Goal: Task Accomplishment & Management: Manage account settings

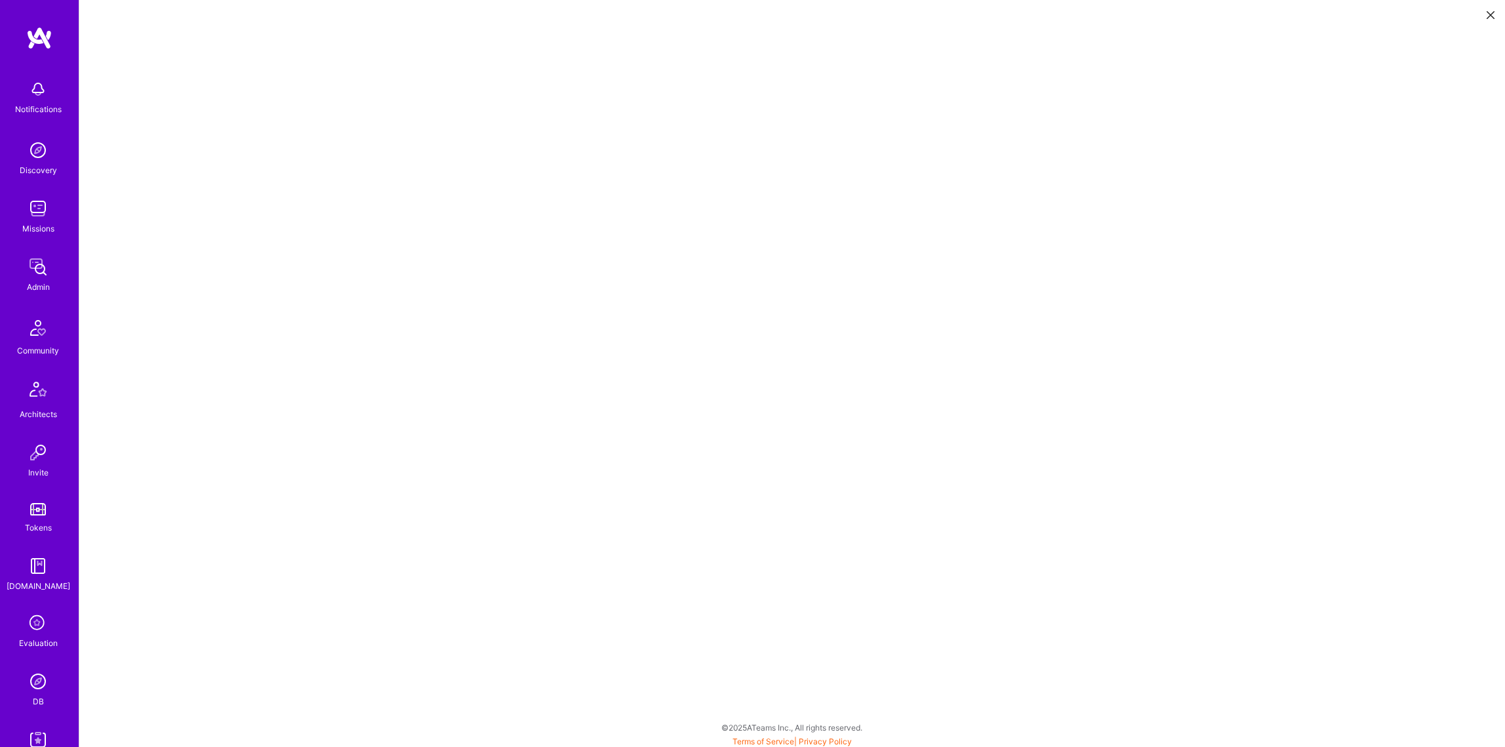
click at [37, 263] on img at bounding box center [38, 267] width 26 height 26
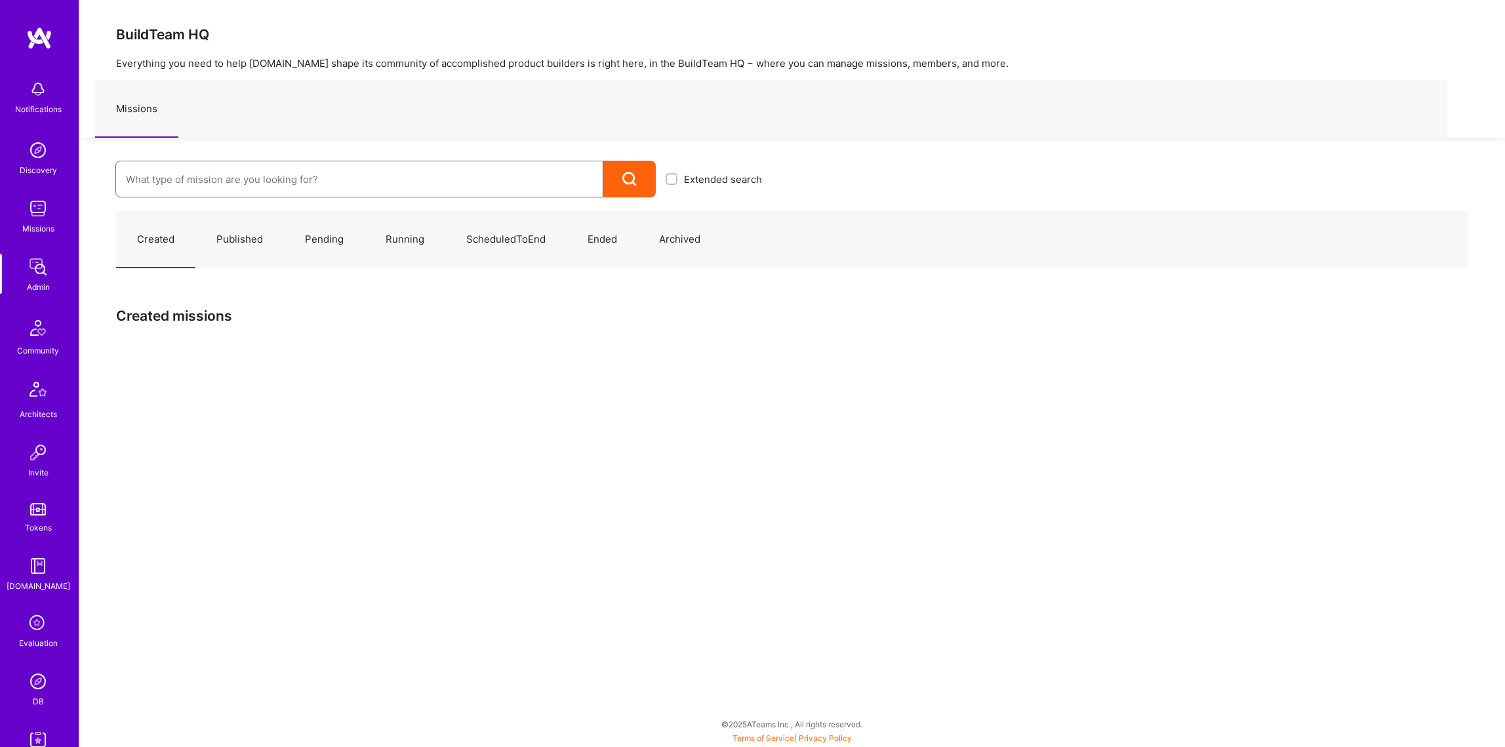
click at [197, 186] on input at bounding box center [359, 179] width 467 height 33
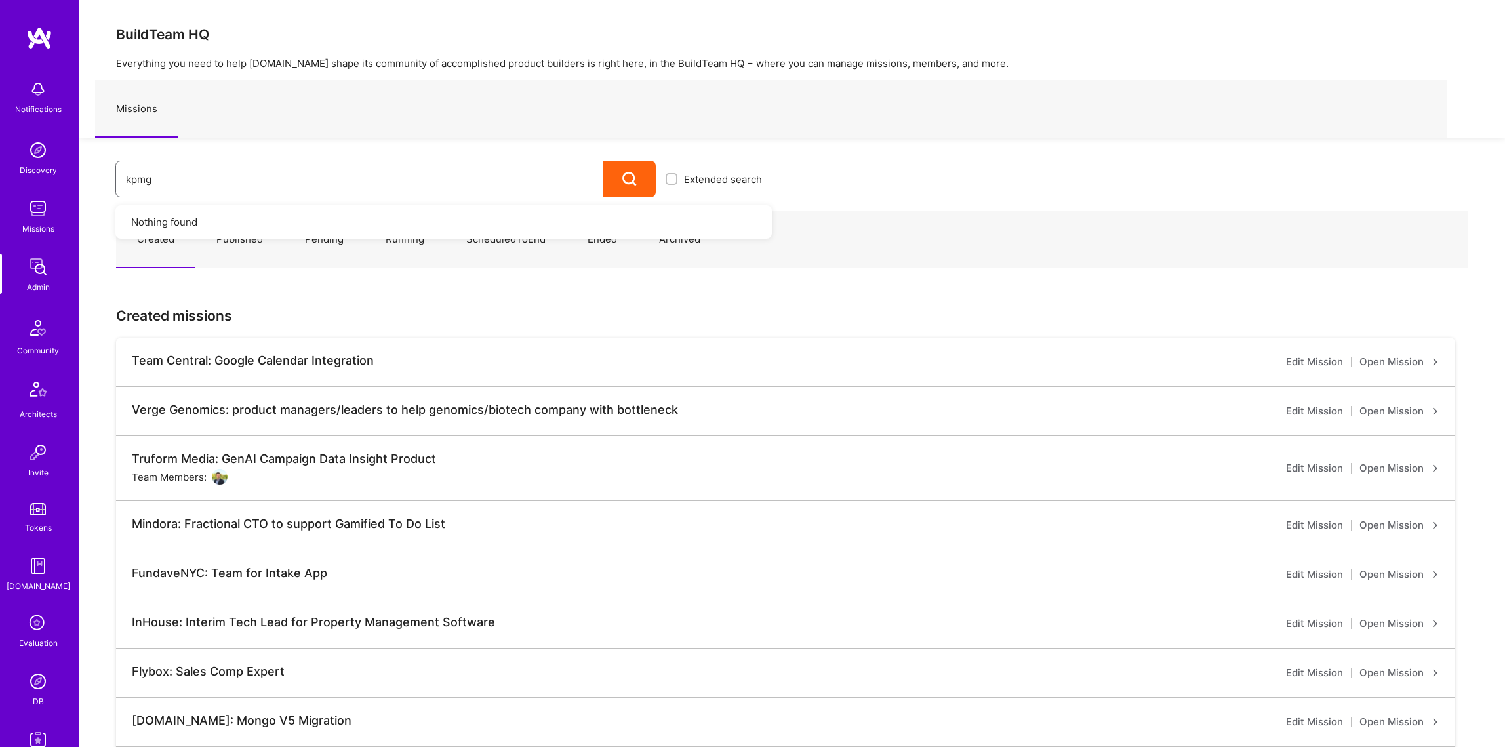
type input "kpmg"
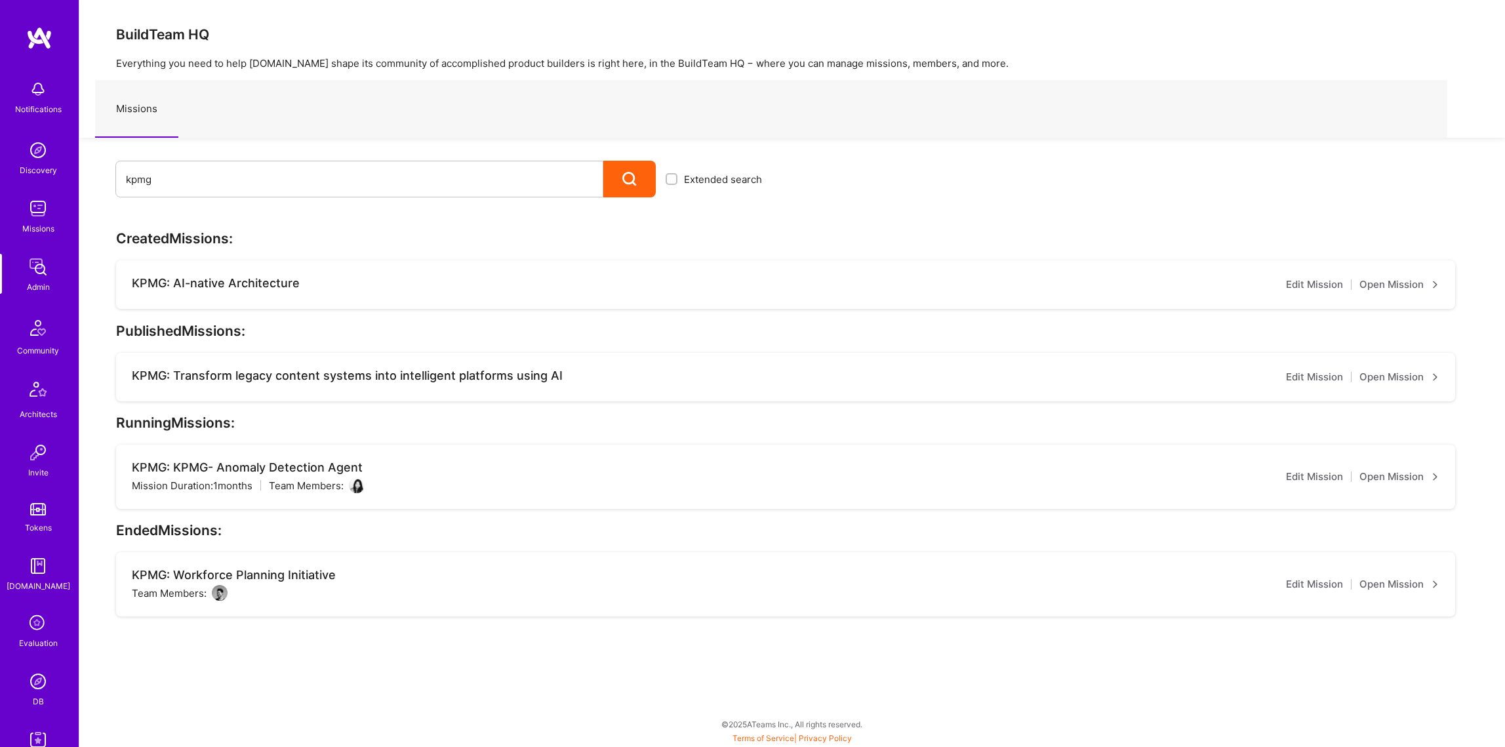
click at [1311, 479] on link "Edit Mission" at bounding box center [1314, 477] width 57 height 16
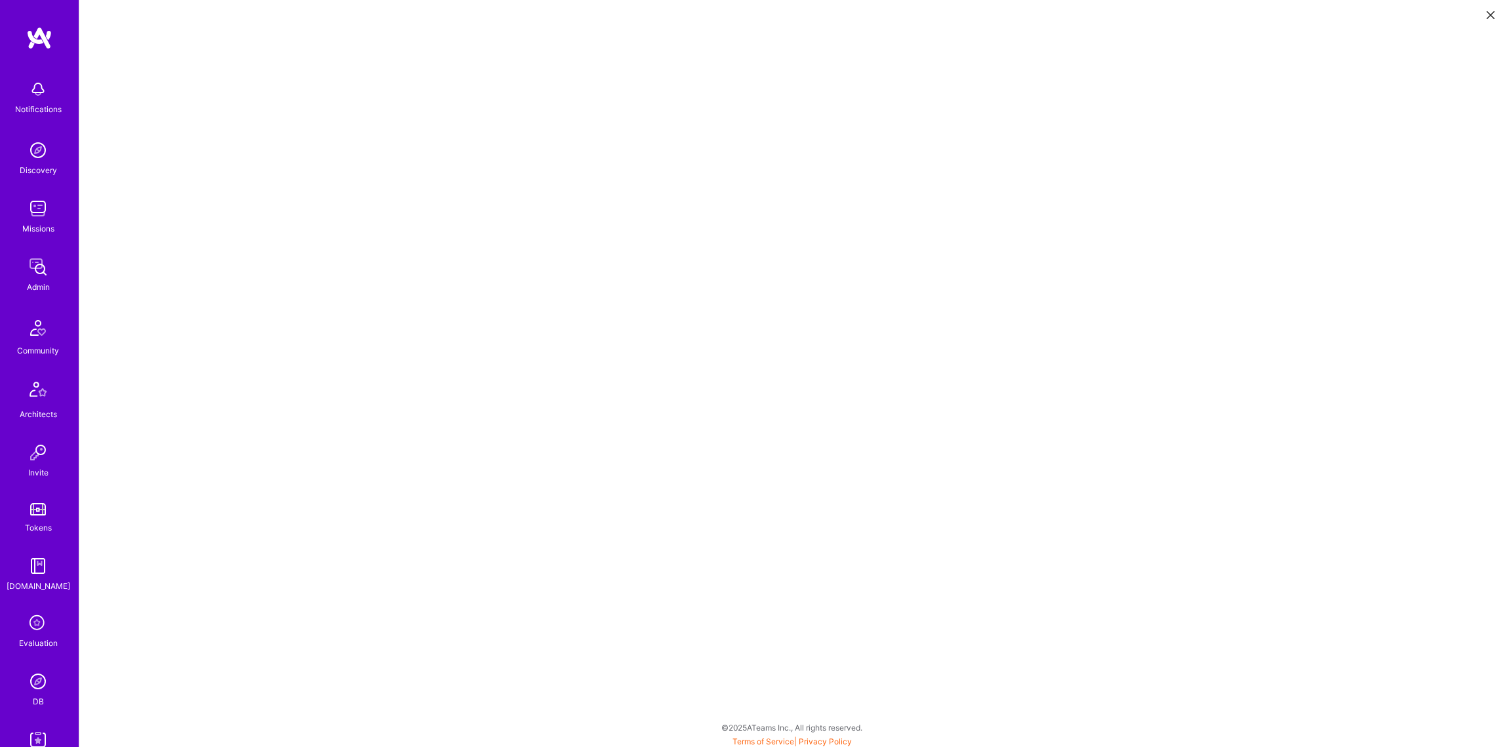
scroll to position [3, 0]
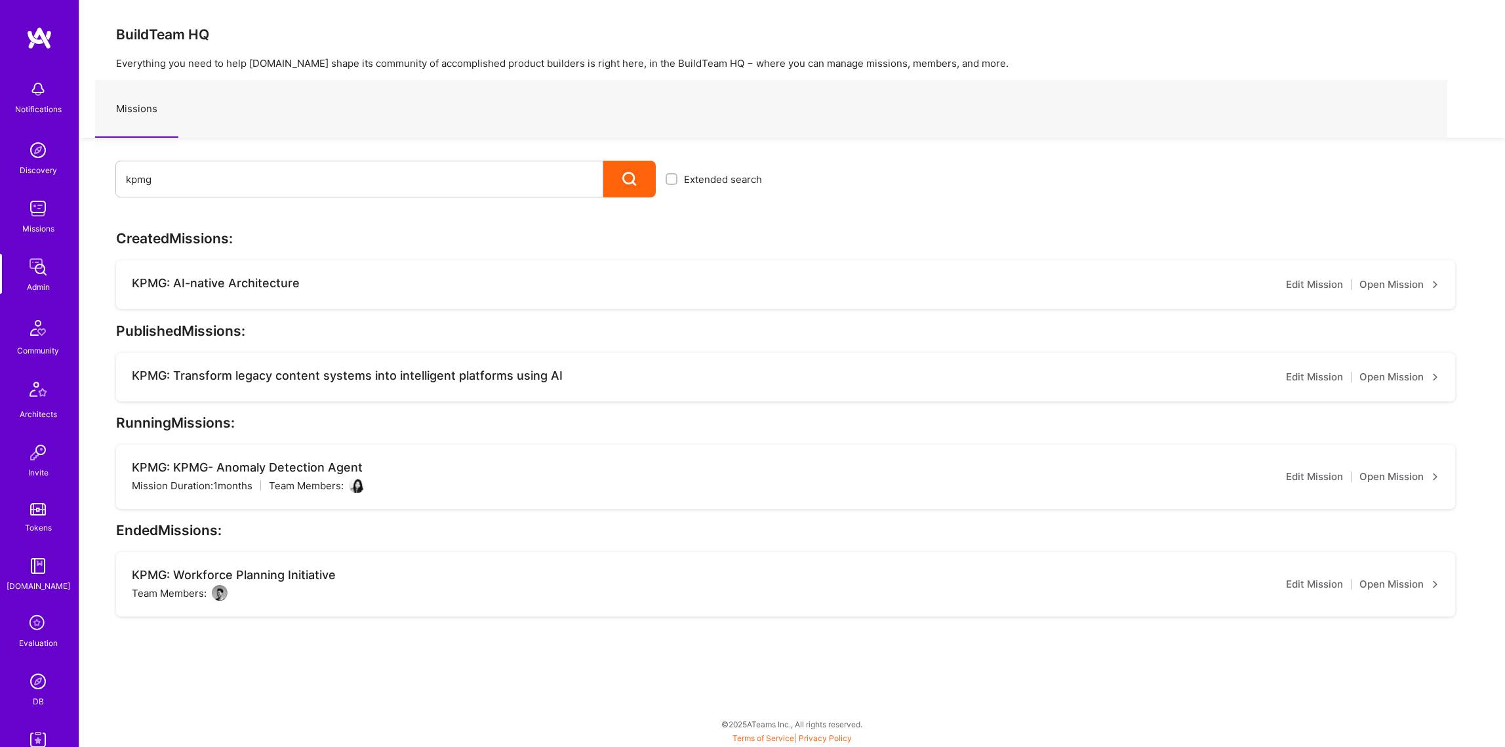
click at [1403, 484] on link "Open Mission" at bounding box center [1400, 477] width 80 height 16
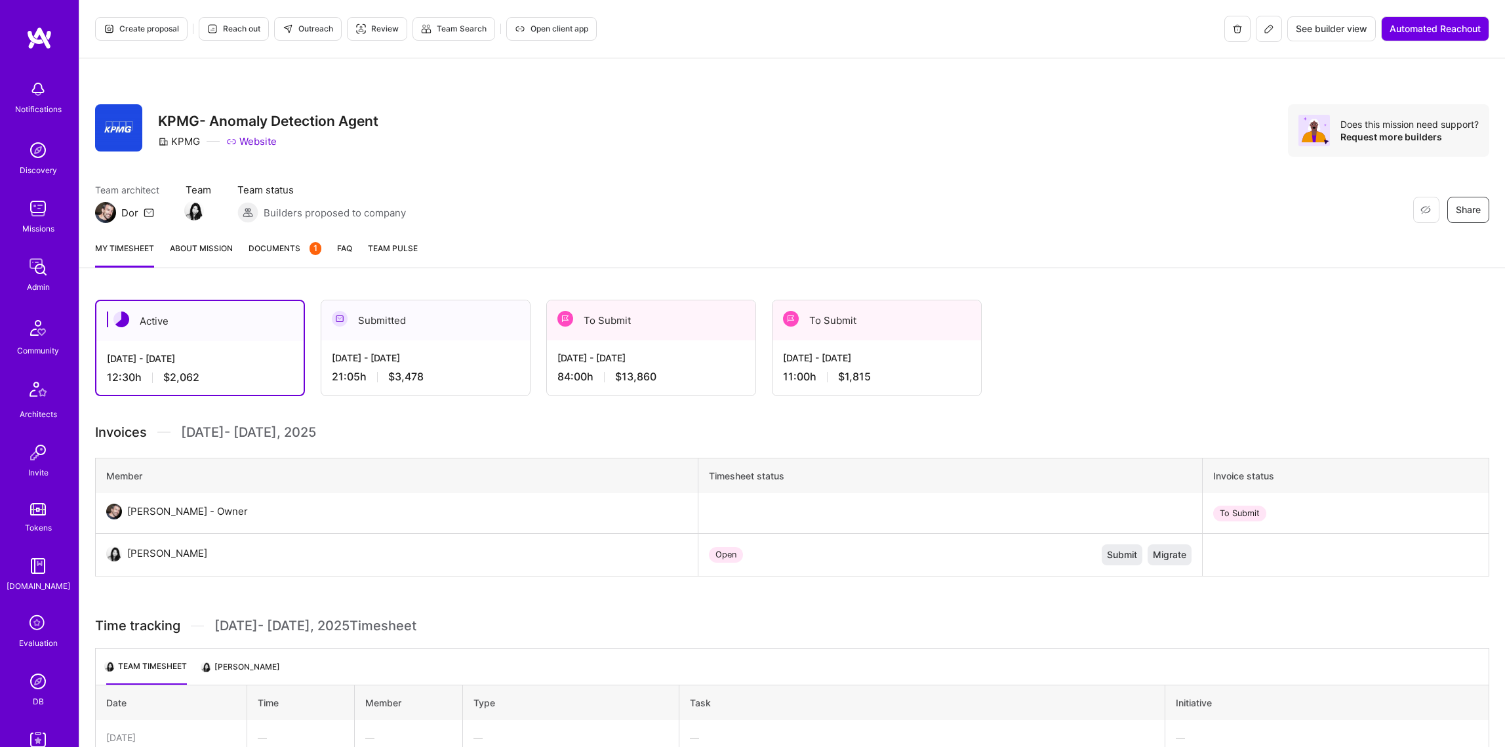
click at [443, 330] on div "Submitted" at bounding box center [425, 320] width 209 height 40
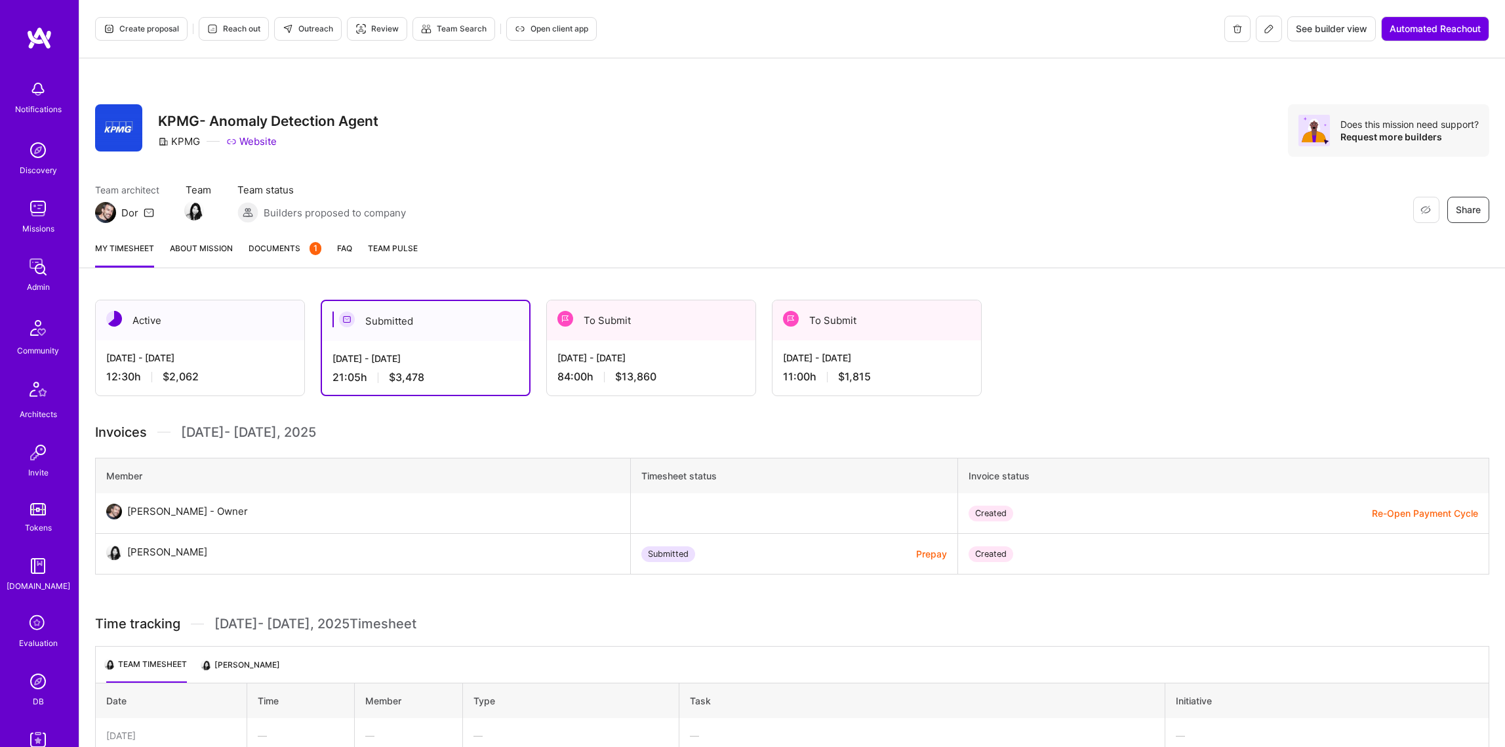
click at [548, 22] on button "Open client app" at bounding box center [551, 29] width 91 height 24
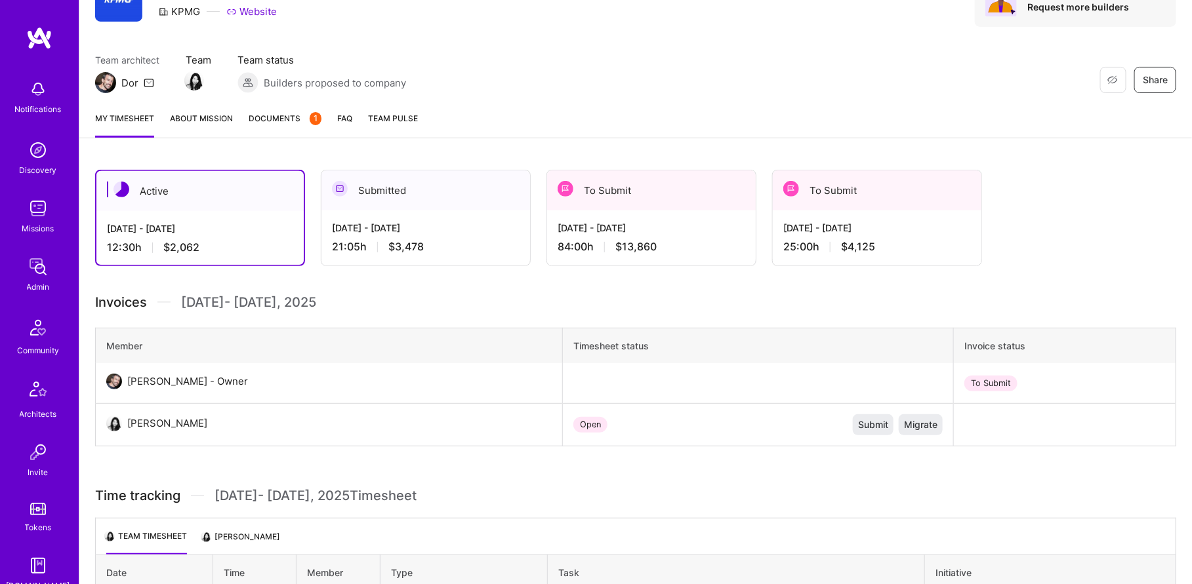
scroll to position [168, 0]
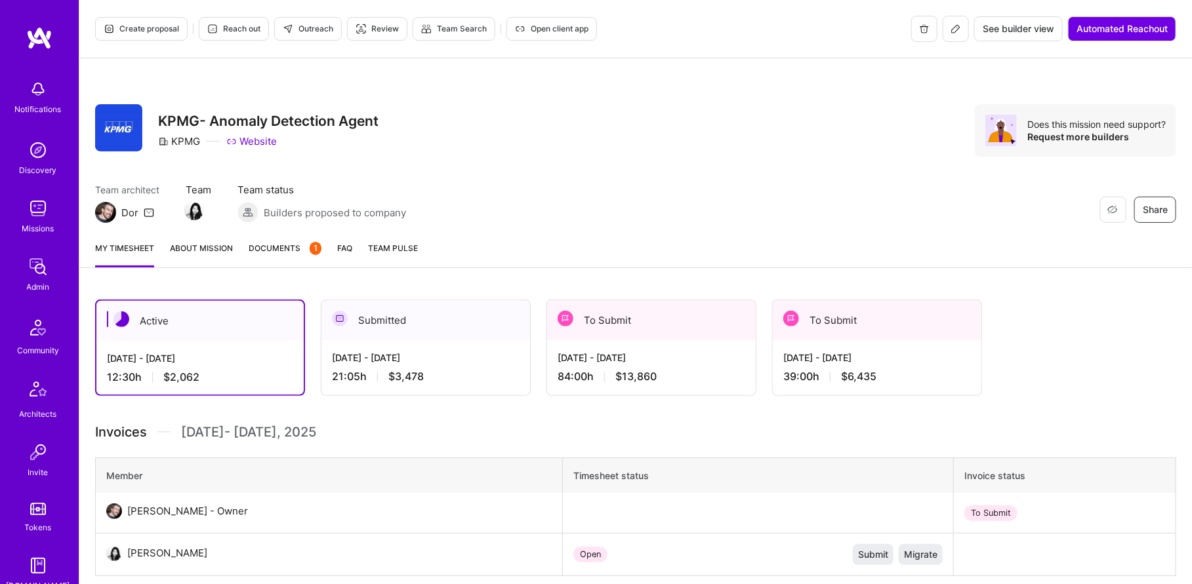
click at [836, 353] on div "[DATE] - [DATE]" at bounding box center [877, 358] width 188 height 14
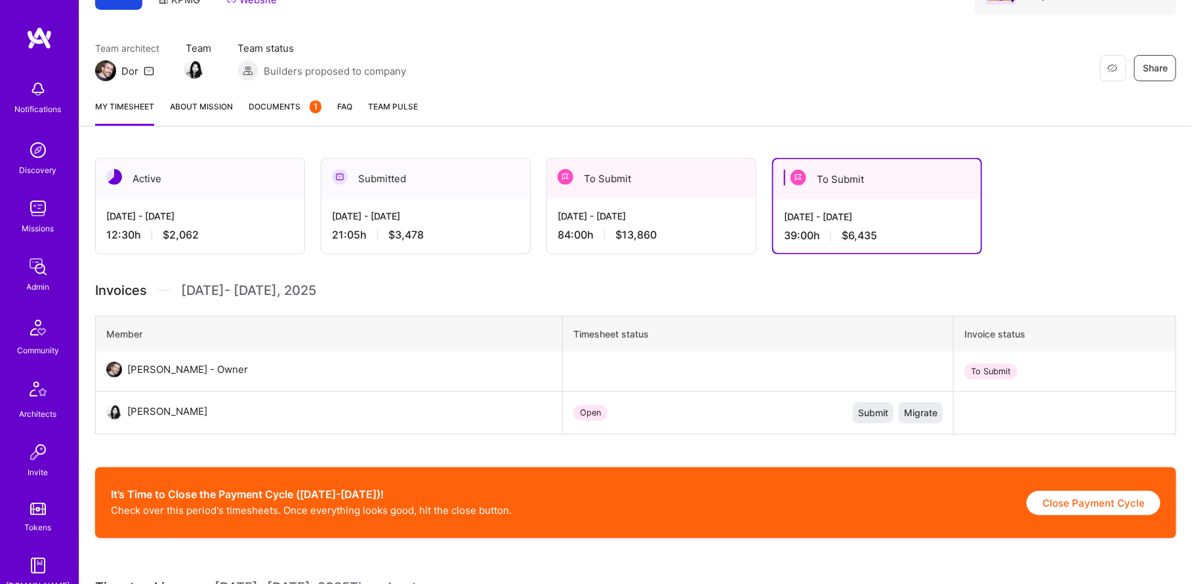
scroll to position [155, 0]
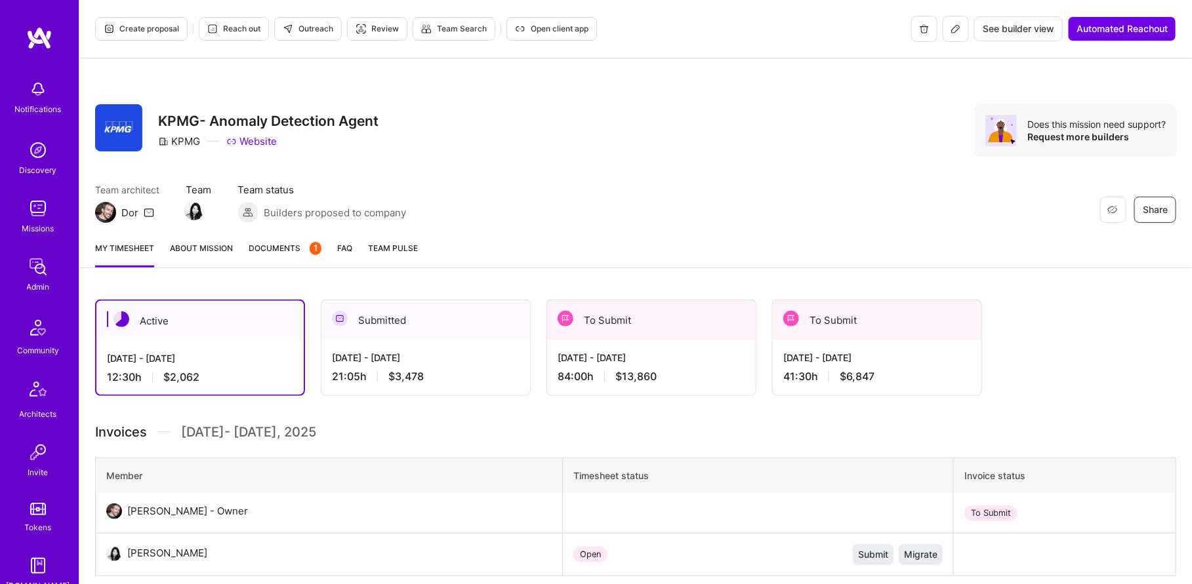
click at [667, 341] on div "Aug 1 - Aug 15, 2025 84:00 h $13,860" at bounding box center [651, 367] width 209 height 54
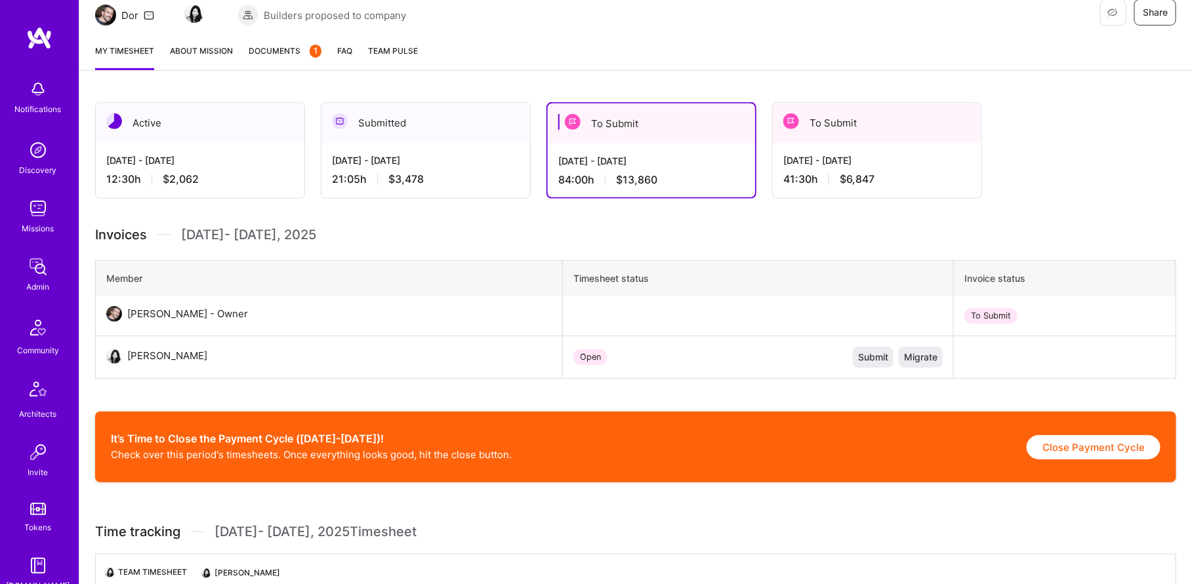
scroll to position [22, 0]
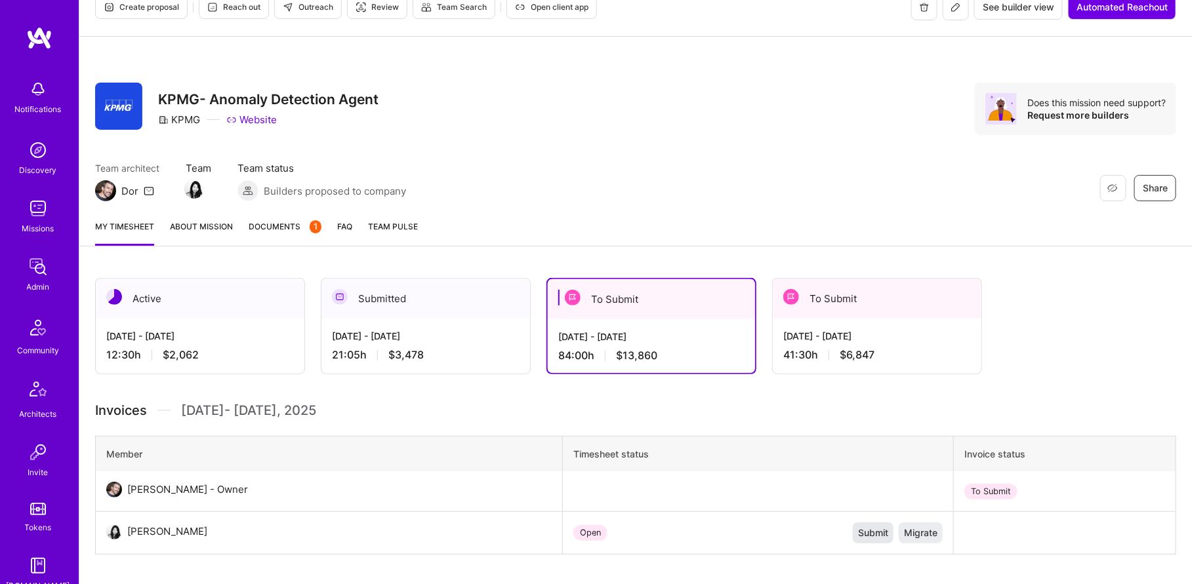
click at [859, 523] on button "Submit" at bounding box center [873, 533] width 41 height 21
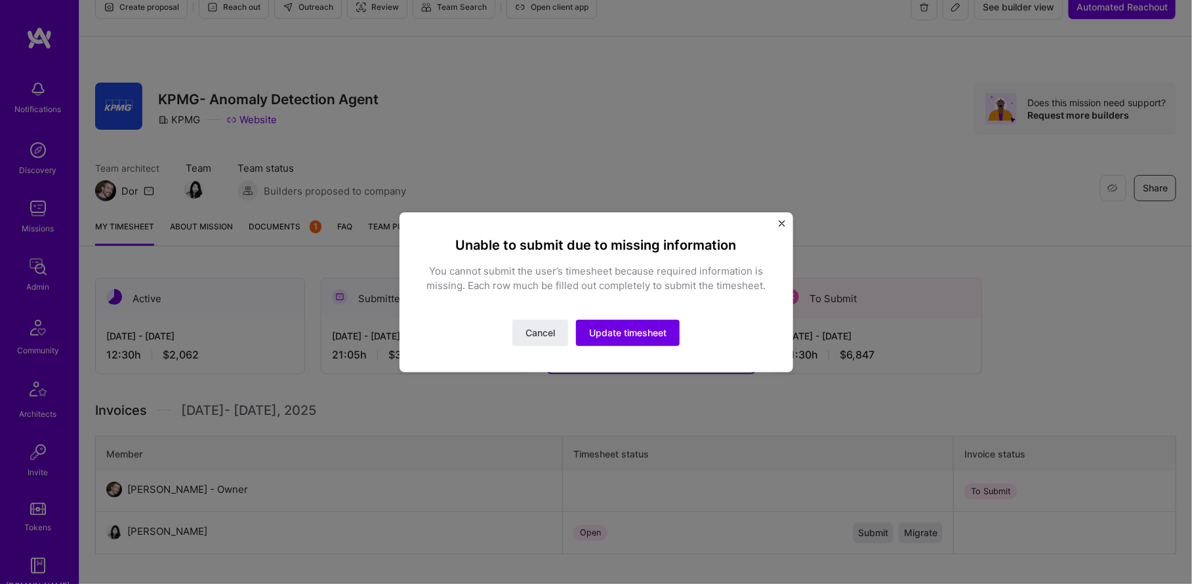
click at [779, 222] on img "Close" at bounding box center [782, 223] width 7 height 7
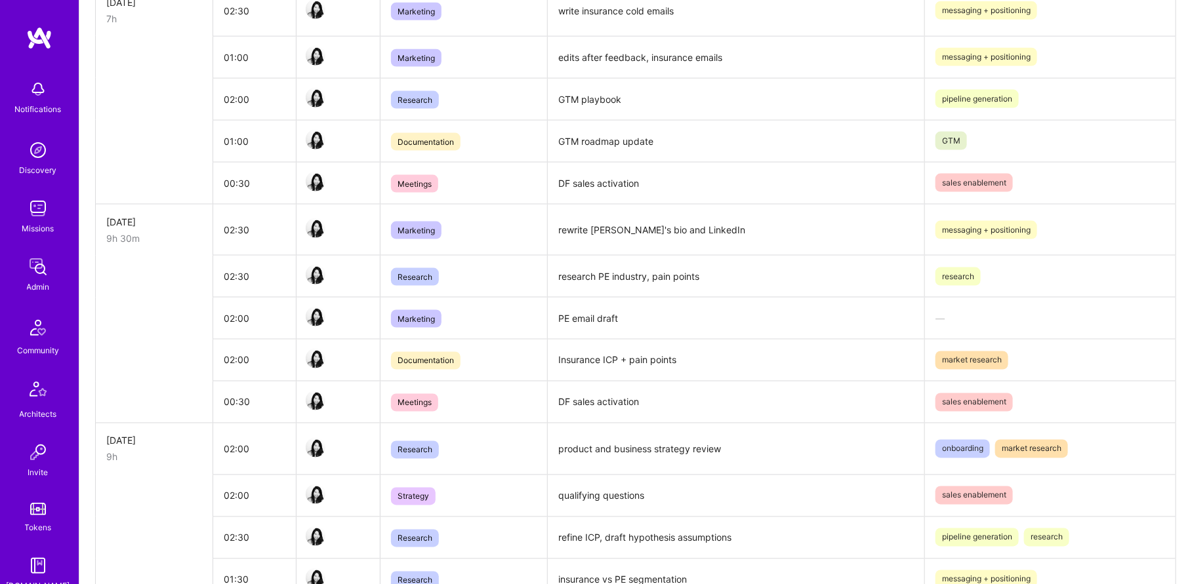
scroll to position [762, 0]
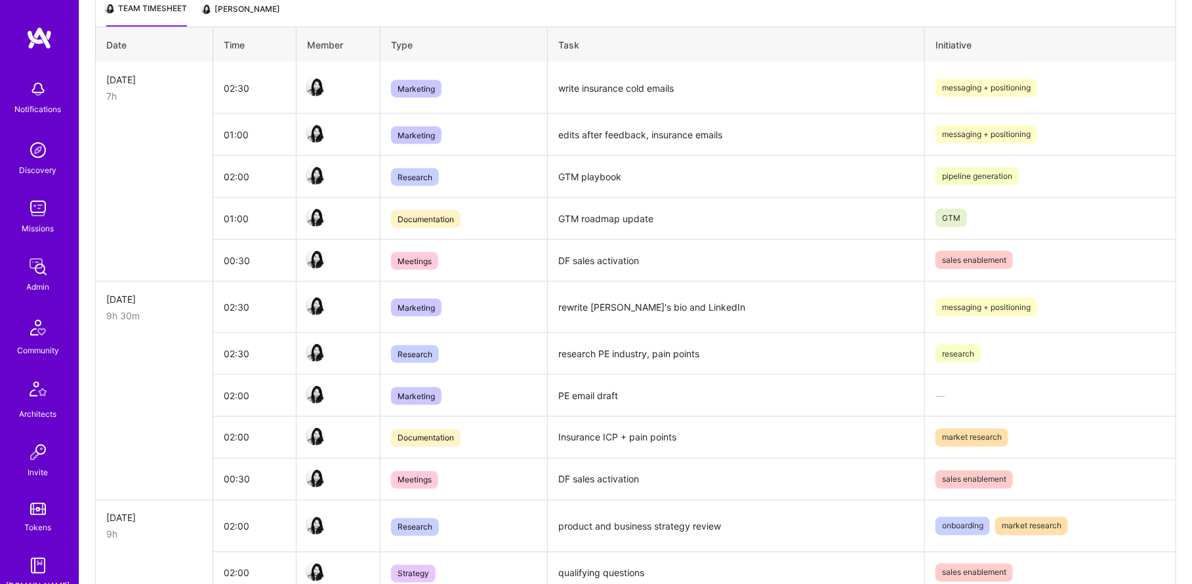
click at [382, 396] on td "Marketing" at bounding box center [463, 396] width 167 height 42
click at [563, 393] on td "PE email draft" at bounding box center [736, 396] width 377 height 42
click at [35, 282] on div "Admin" at bounding box center [38, 287] width 23 height 14
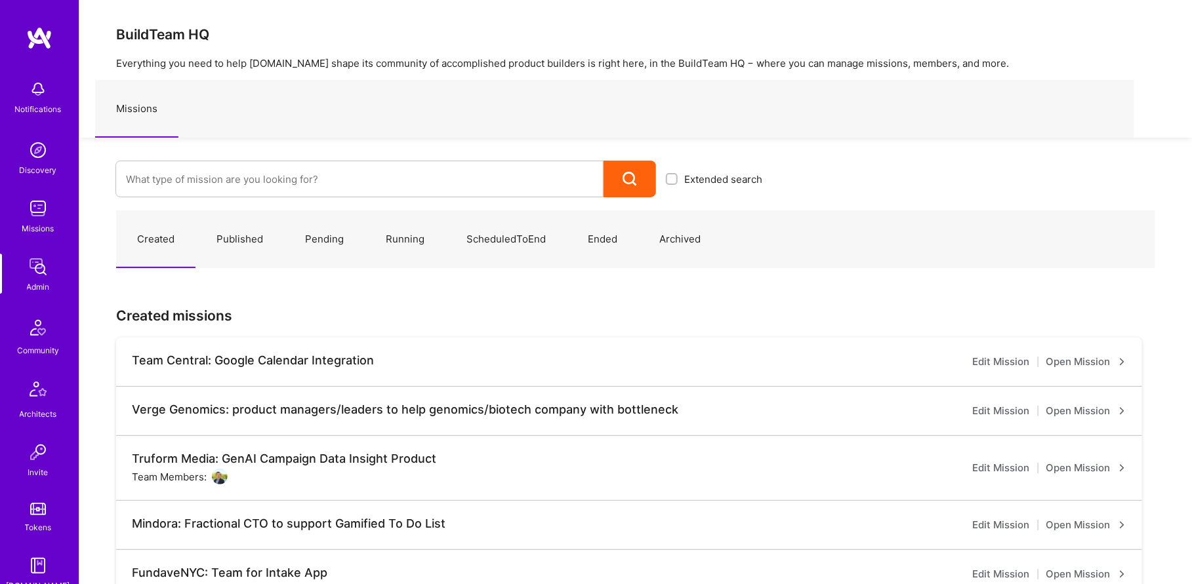
scroll to position [253, 0]
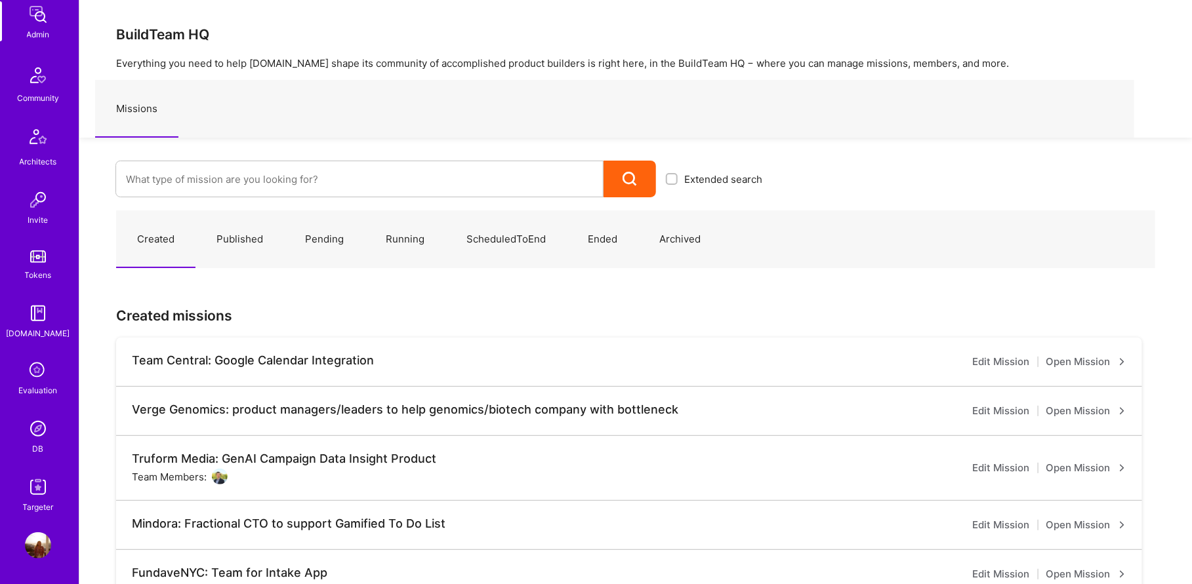
click at [37, 432] on img at bounding box center [38, 429] width 26 height 26
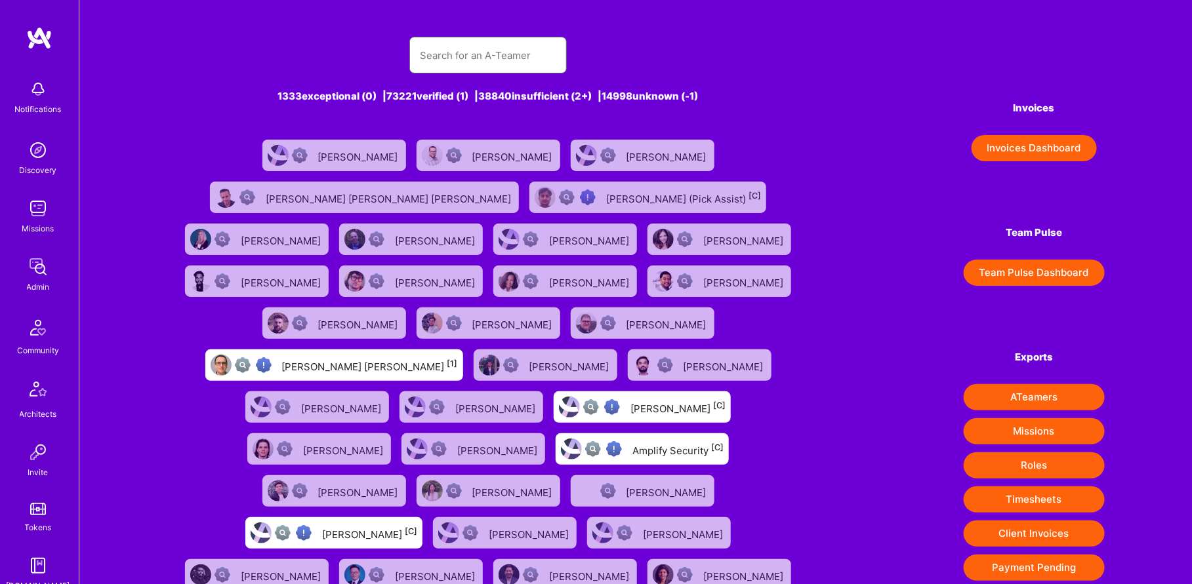
click at [502, 60] on input "text" at bounding box center [488, 55] width 136 height 33
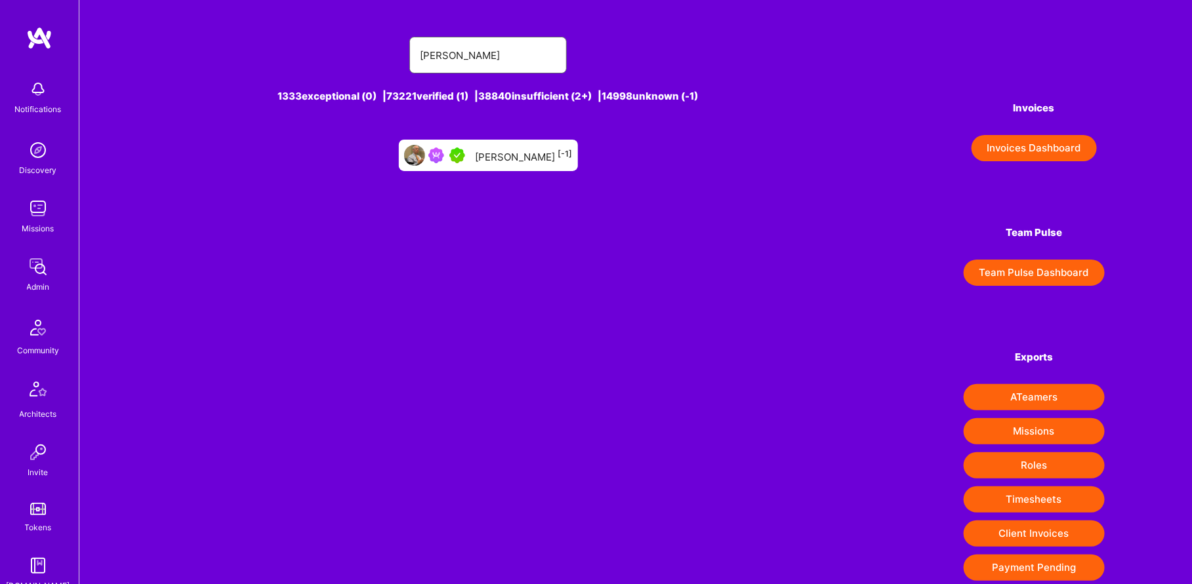
type input "andrew dugg"
click at [449, 152] on div at bounding box center [449, 156] width 42 height 16
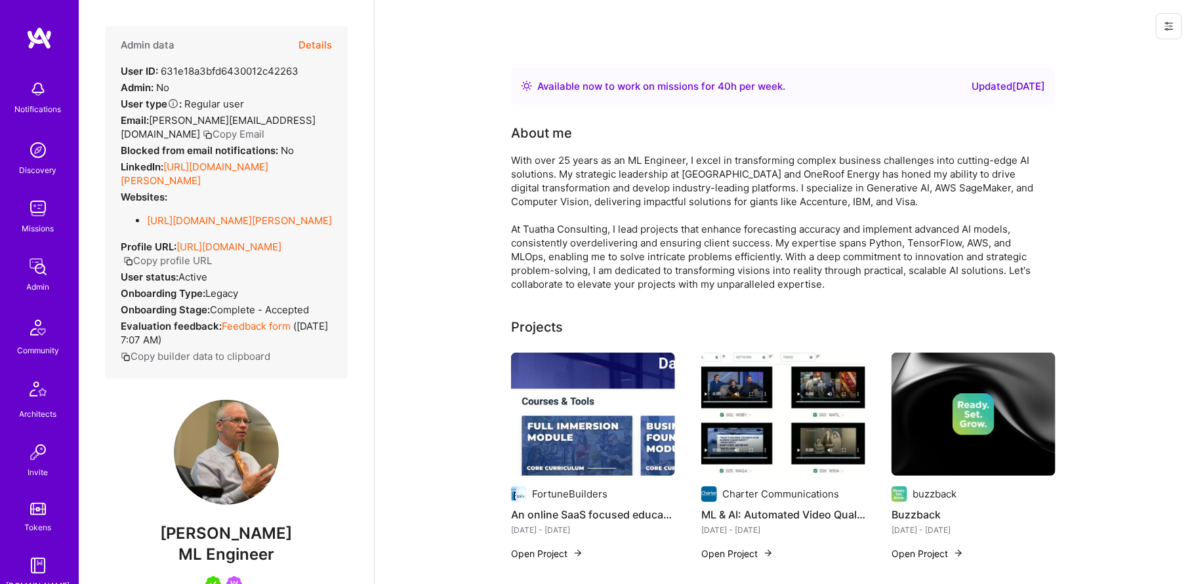
click at [203, 134] on button "Copy Email" at bounding box center [234, 134] width 62 height 14
